Goal: Information Seeking & Learning: Learn about a topic

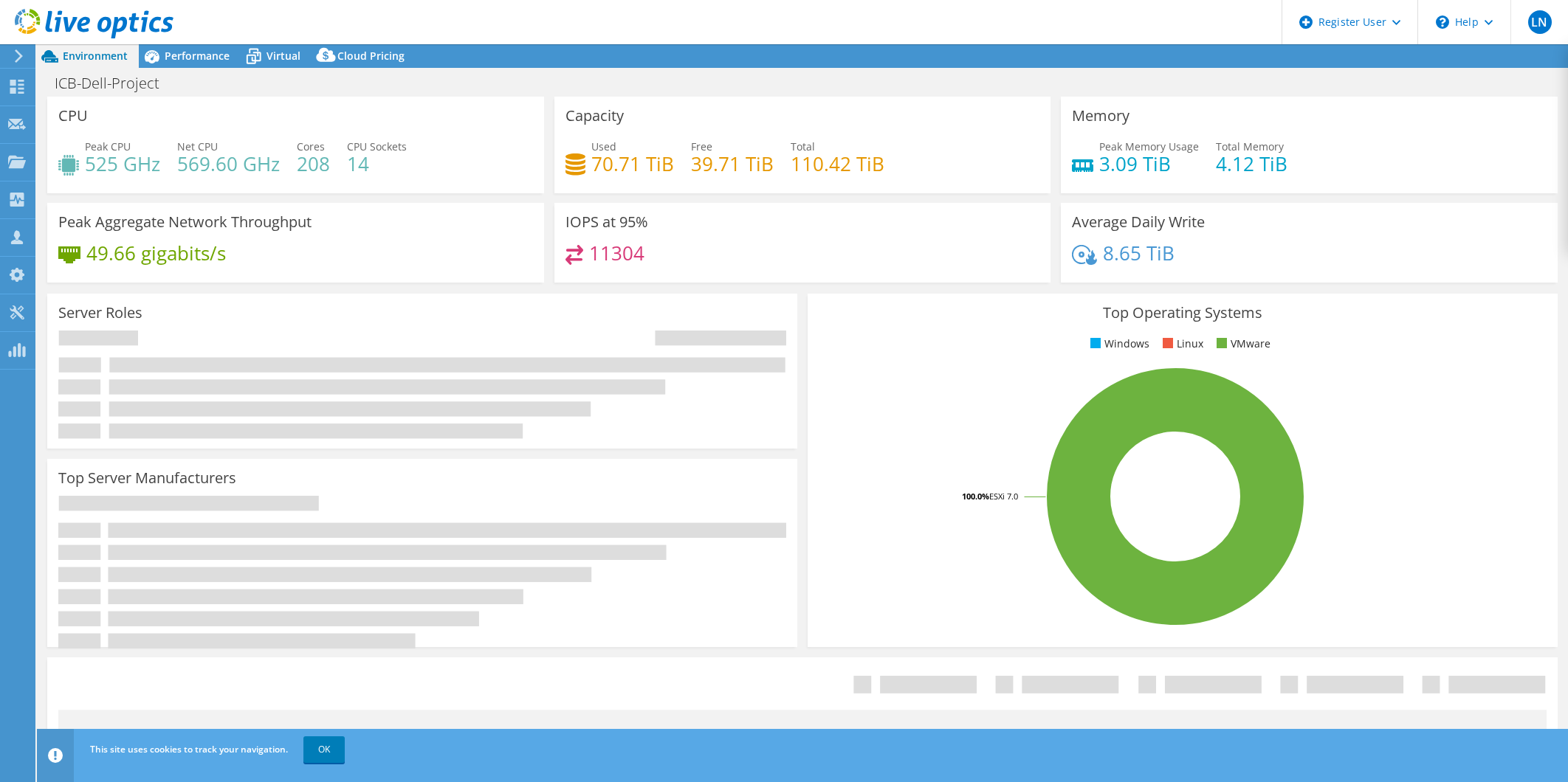
select select "USD"
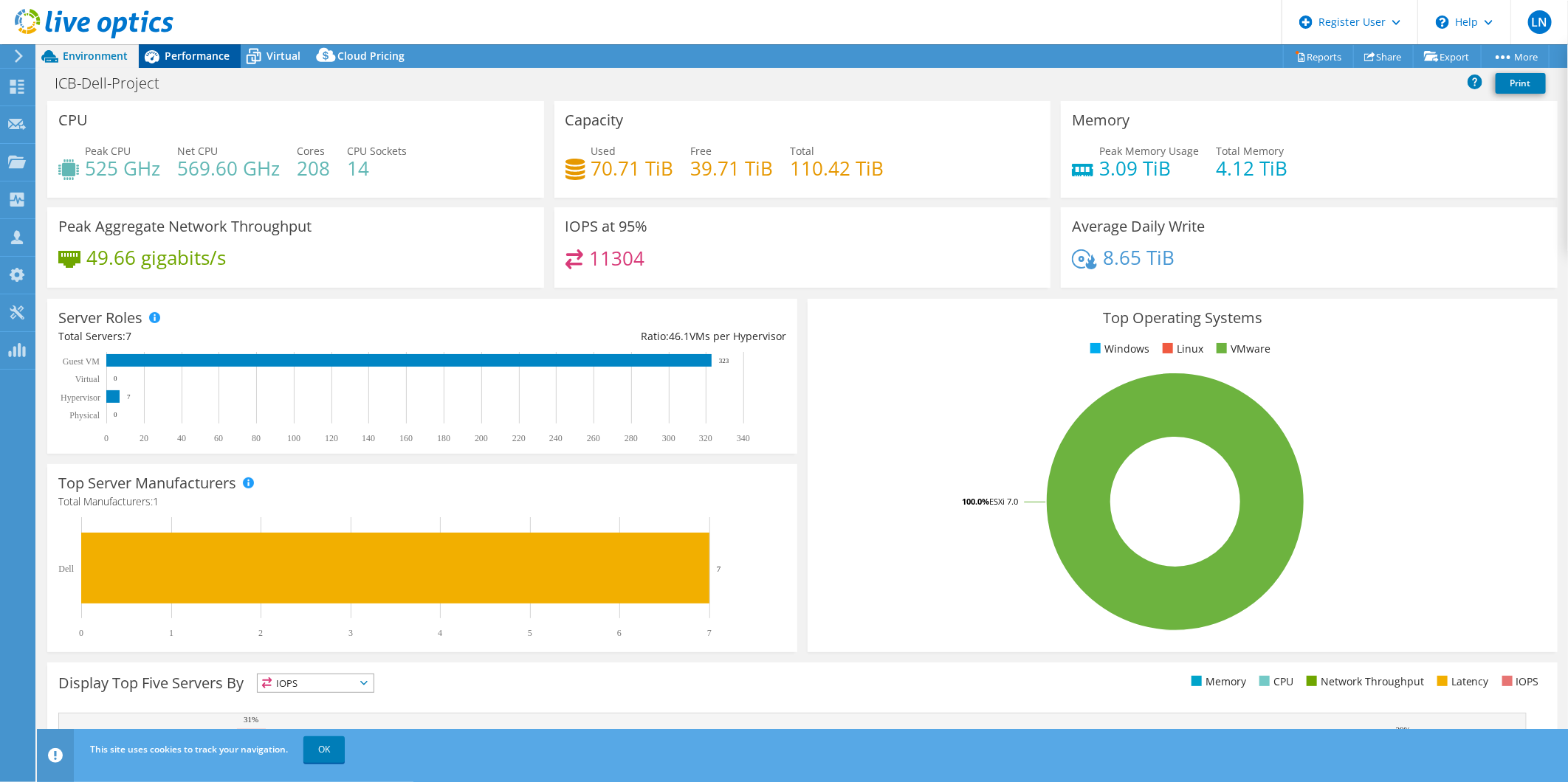
click at [174, 54] on span "Performance" at bounding box center [197, 56] width 65 height 14
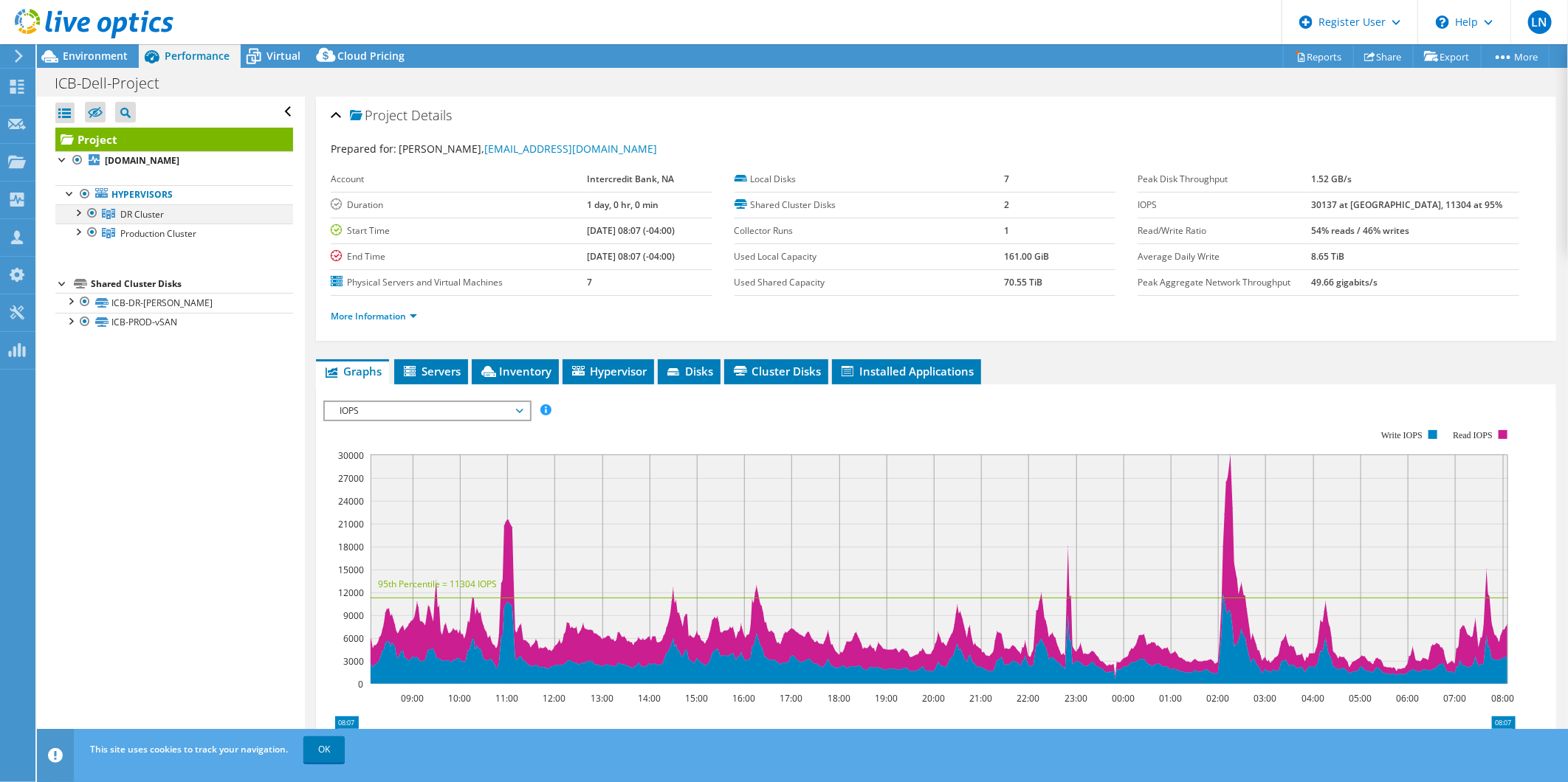
click at [78, 218] on div at bounding box center [77, 212] width 15 height 15
click at [83, 196] on div at bounding box center [84, 194] width 15 height 18
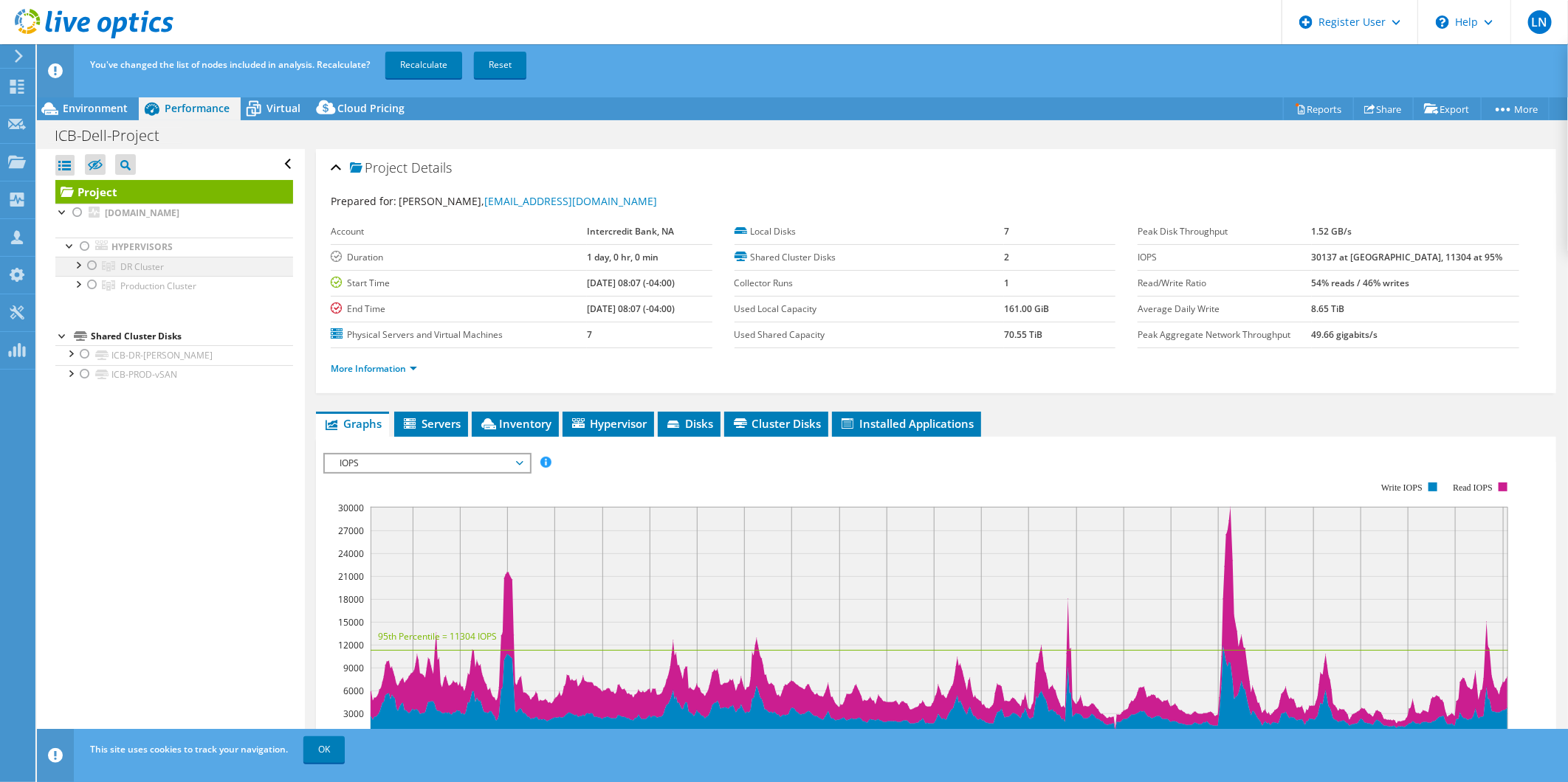
click at [90, 269] on div at bounding box center [92, 266] width 15 height 18
click at [91, 289] on div at bounding box center [92, 285] width 15 height 18
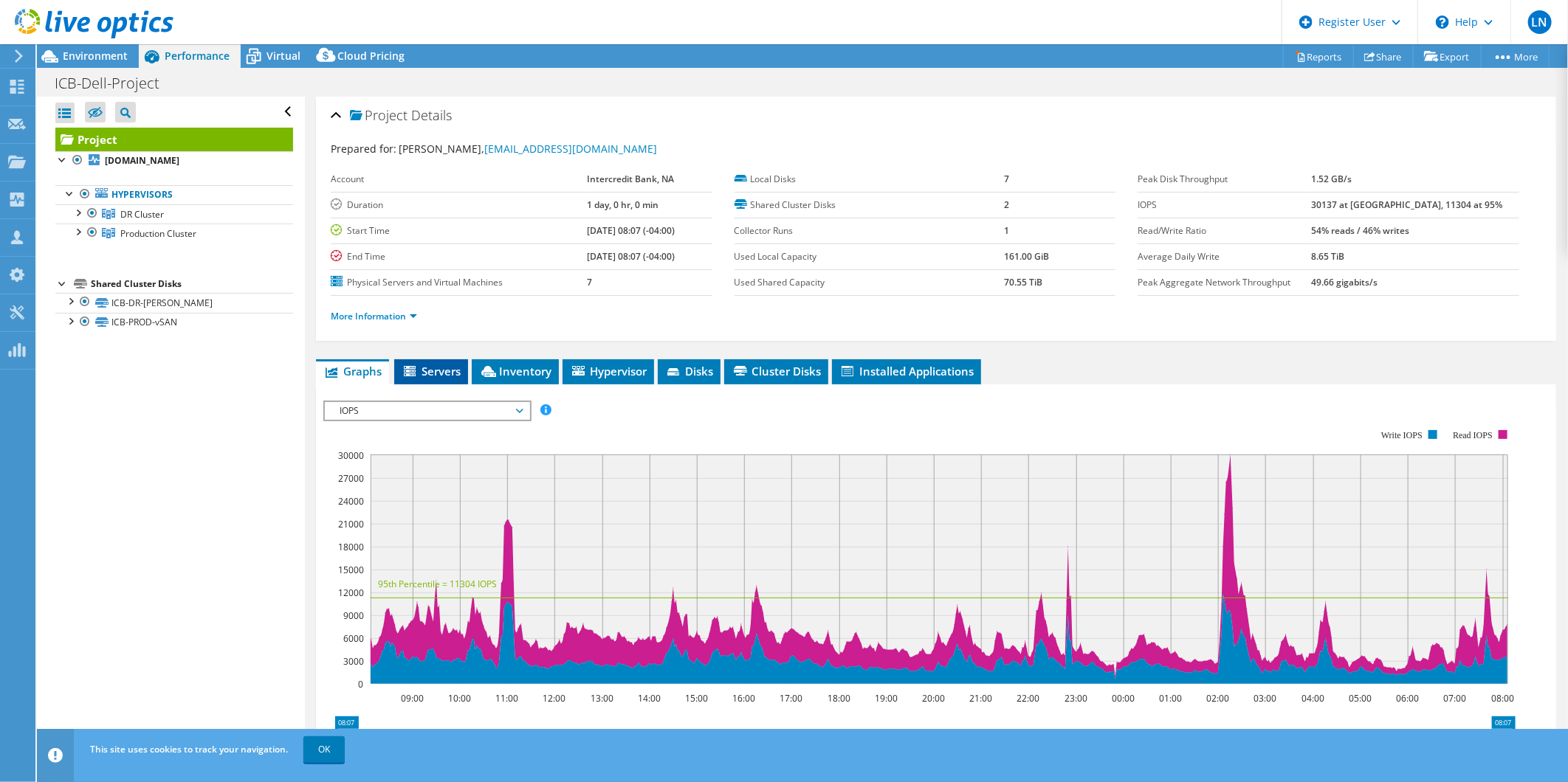
click at [434, 364] on span "Servers" at bounding box center [431, 371] width 59 height 15
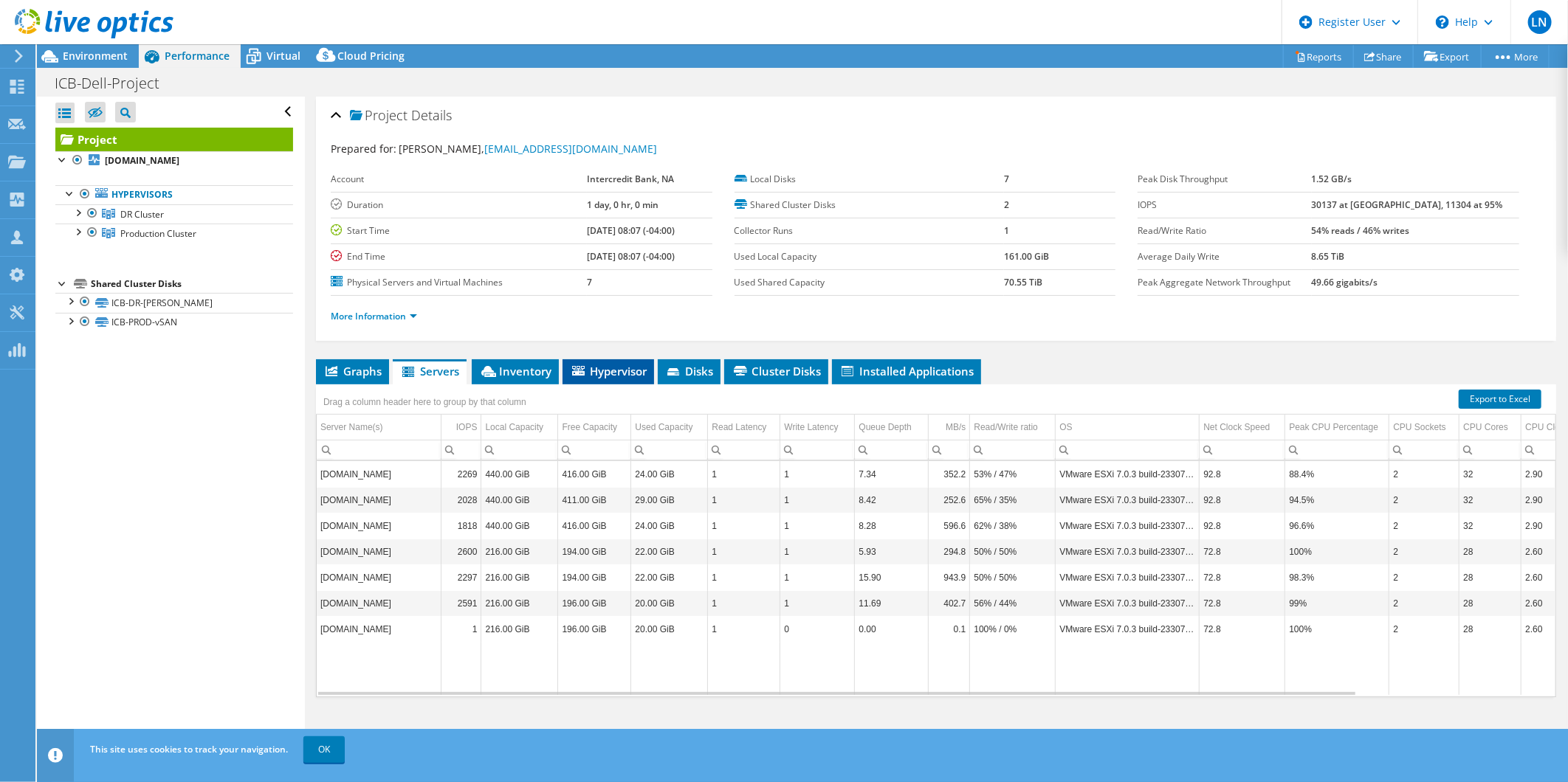
click at [592, 366] on span "Hypervisor" at bounding box center [608, 371] width 76 height 15
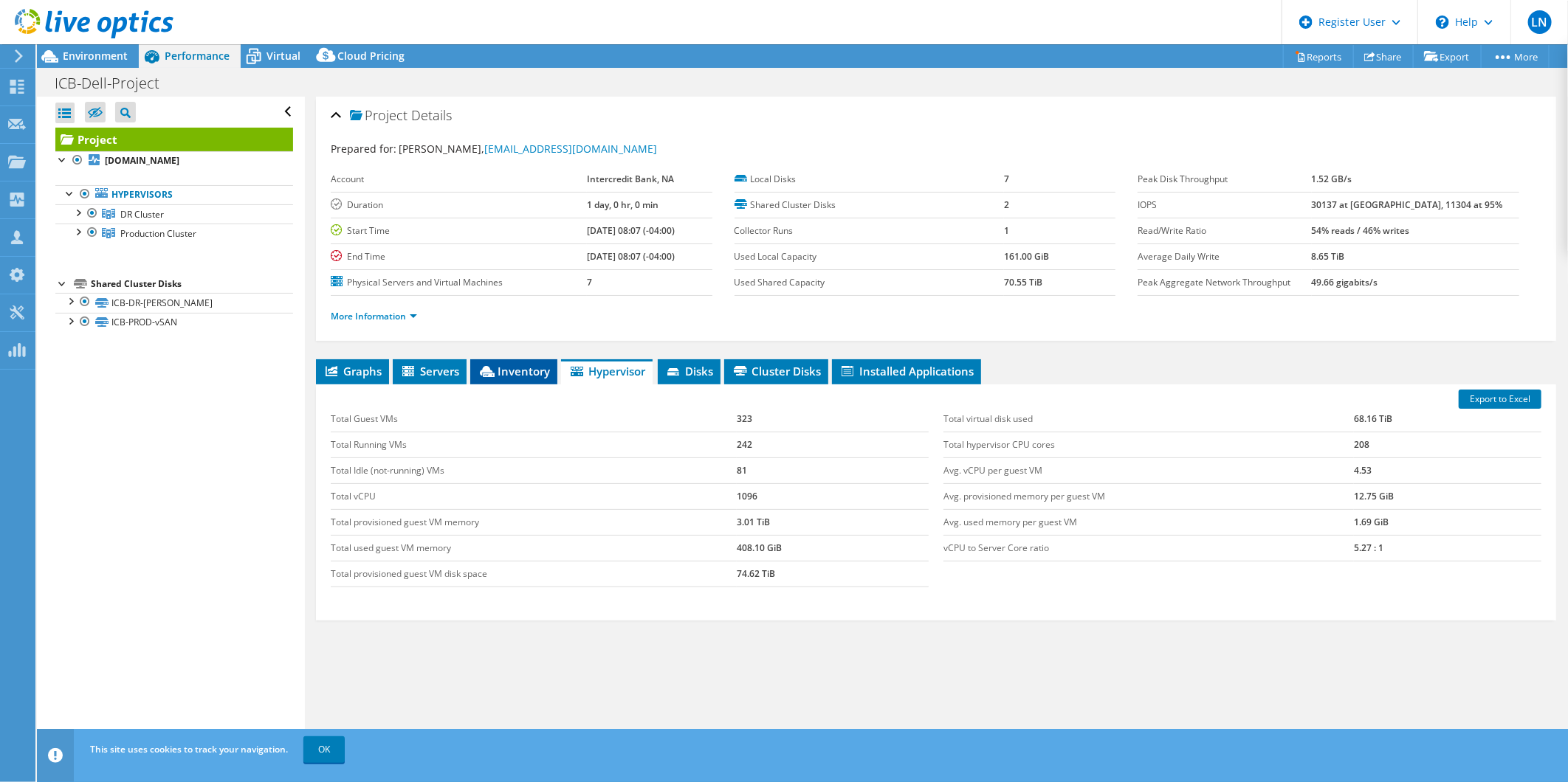
click at [513, 370] on span "Inventory" at bounding box center [513, 371] width 72 height 15
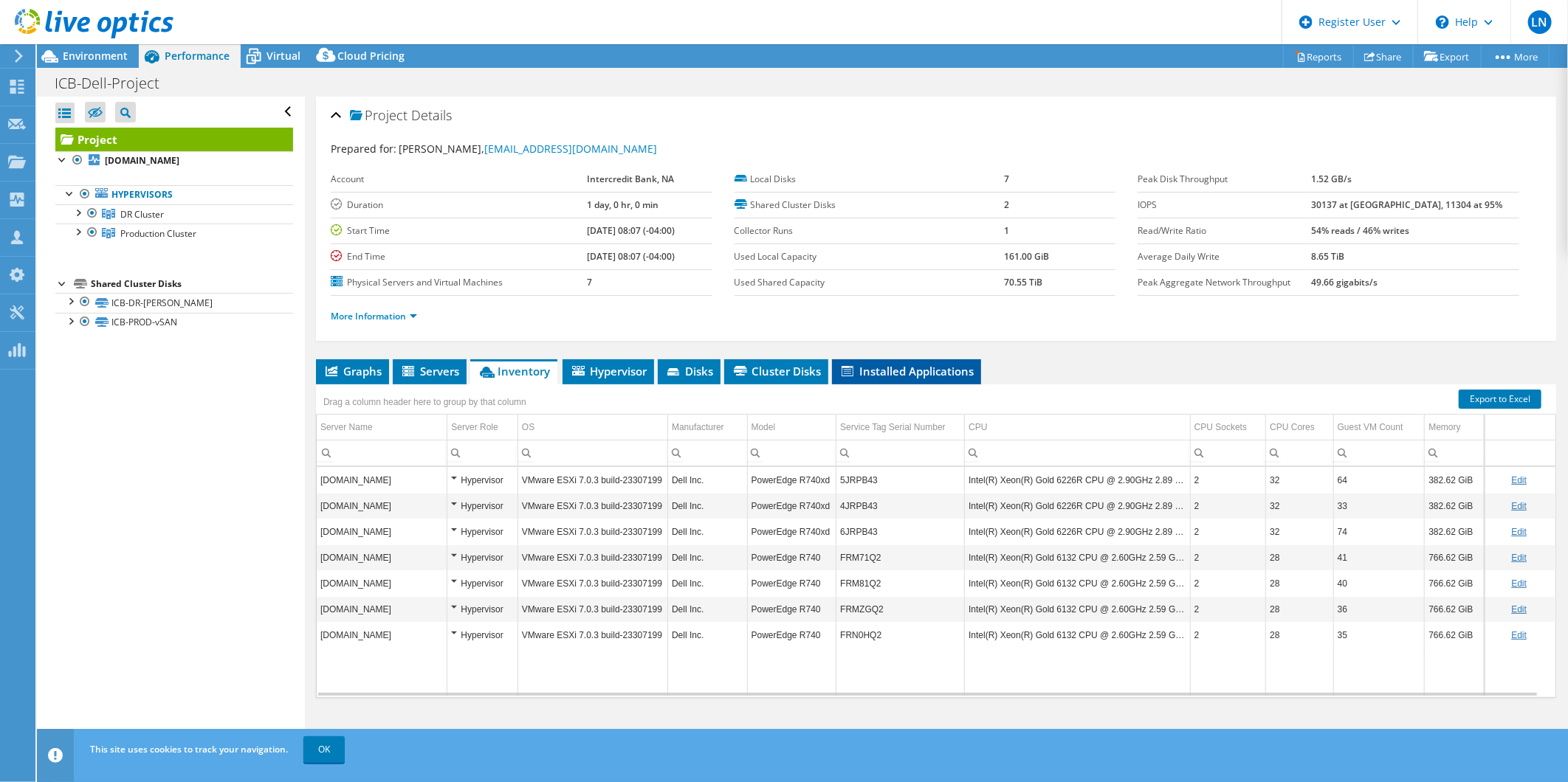
click at [915, 371] on span "Installed Applications" at bounding box center [906, 371] width 135 height 15
